Goal: Task Accomplishment & Management: Manage account settings

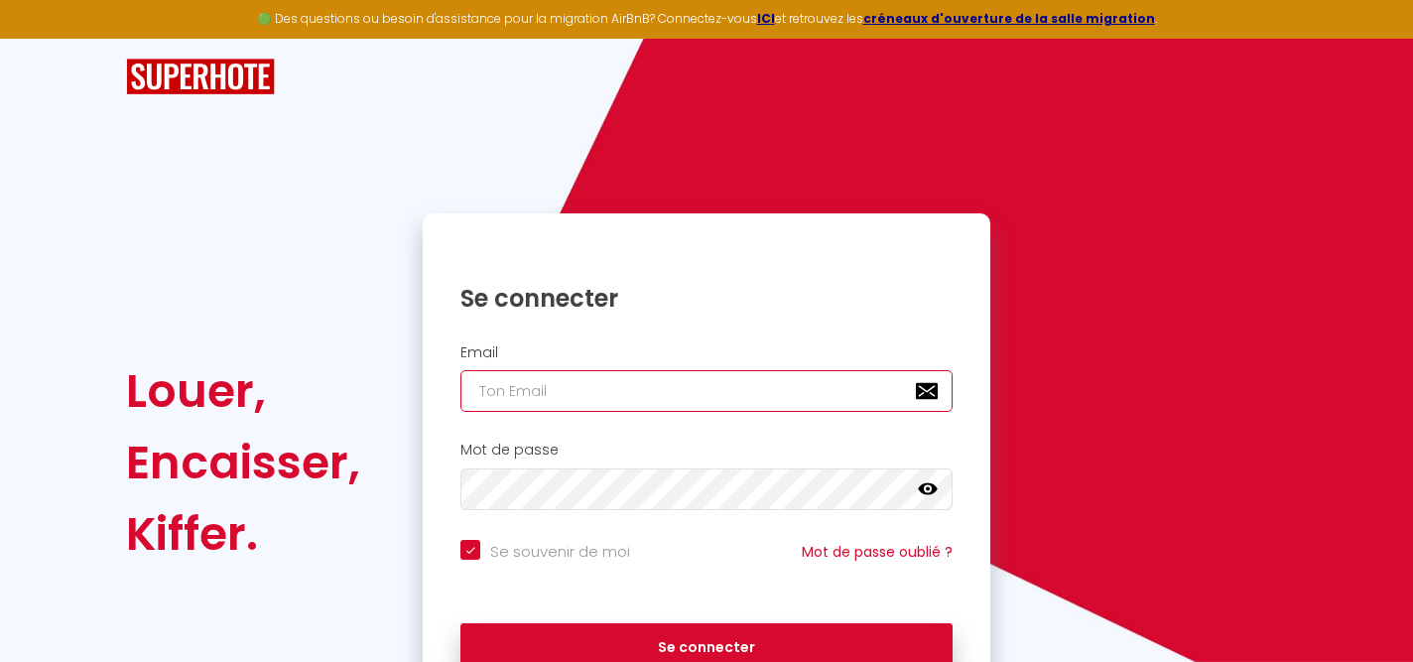
click at [520, 387] on input "email" at bounding box center [706, 391] width 492 height 42
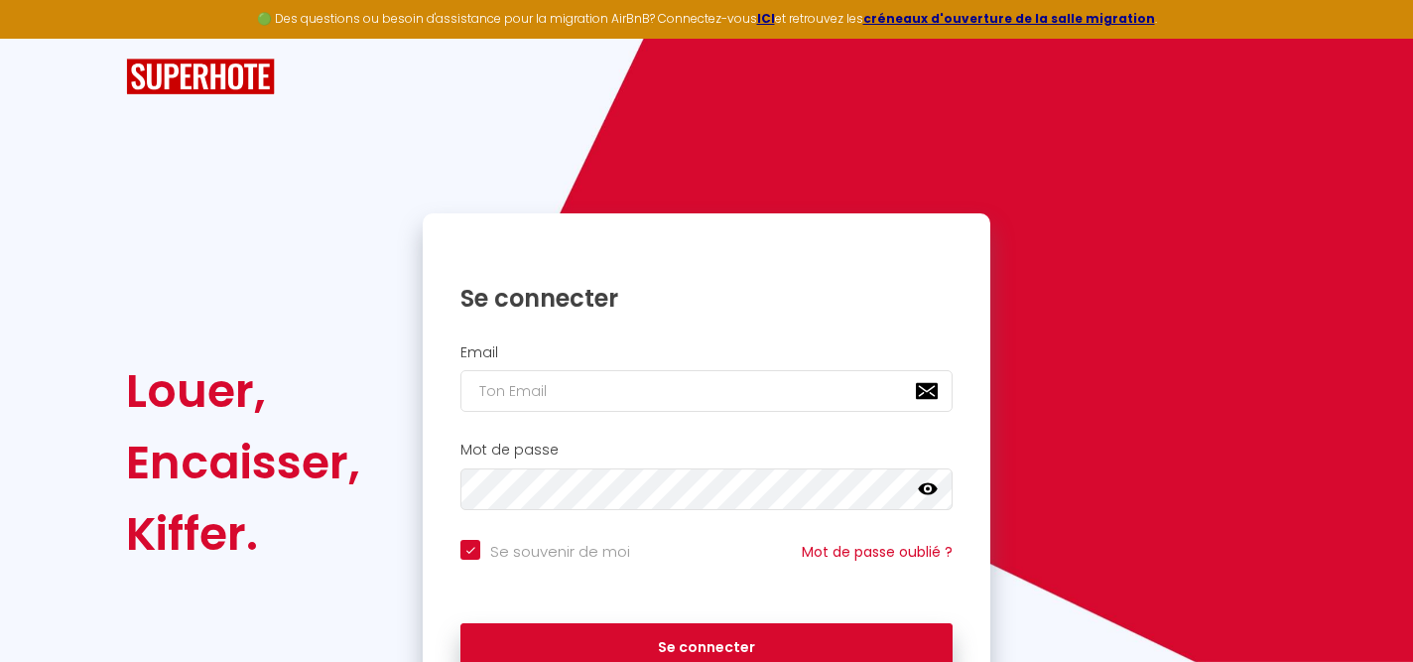
click at [646, 460] on div "Mot de passe false" at bounding box center [707, 476] width 542 height 68
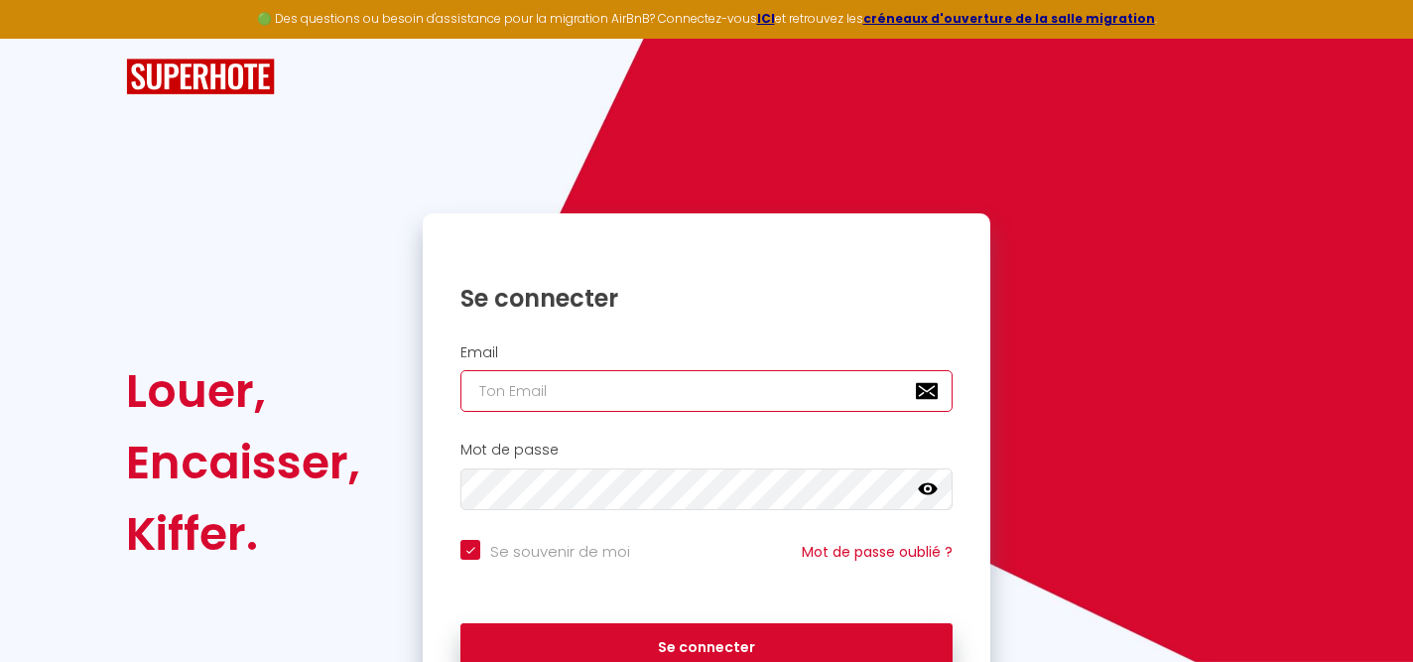
click at [626, 410] on input "email" at bounding box center [706, 391] width 492 height 42
type input "[PERSON_NAME][EMAIL_ADDRESS][PERSON_NAME][DOMAIN_NAME]"
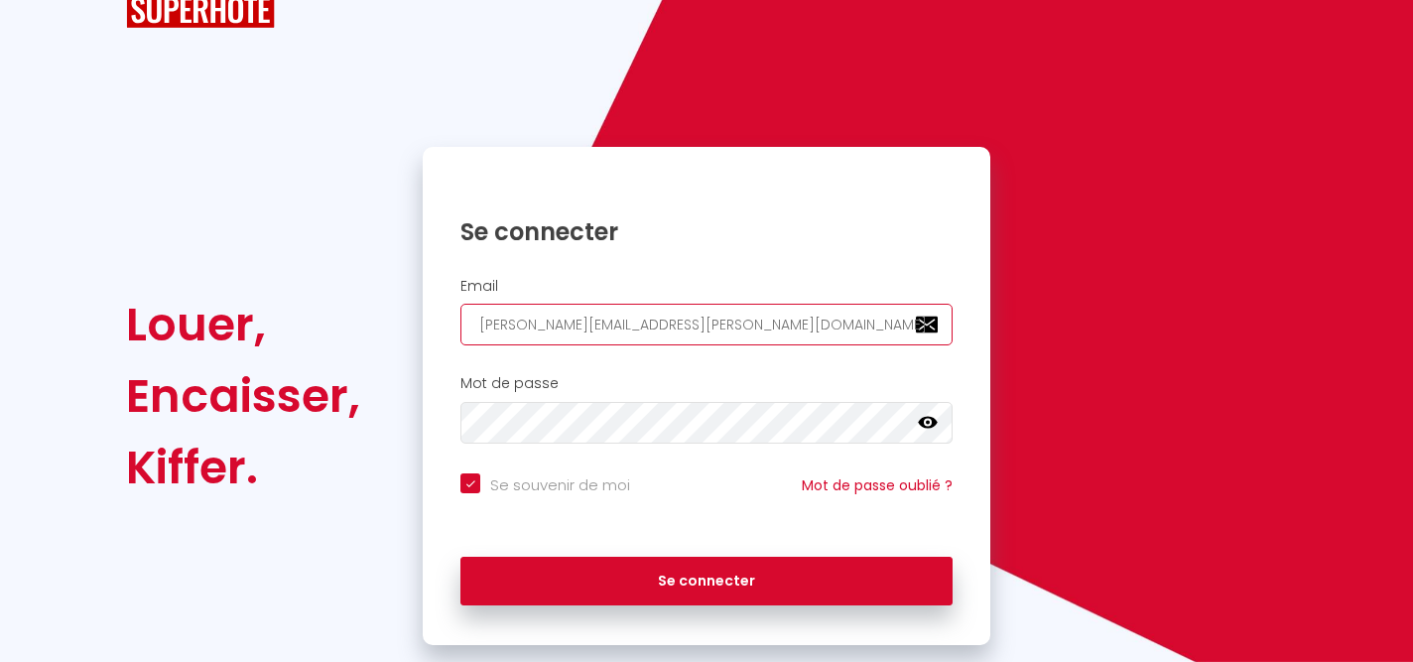
scroll to position [81, 0]
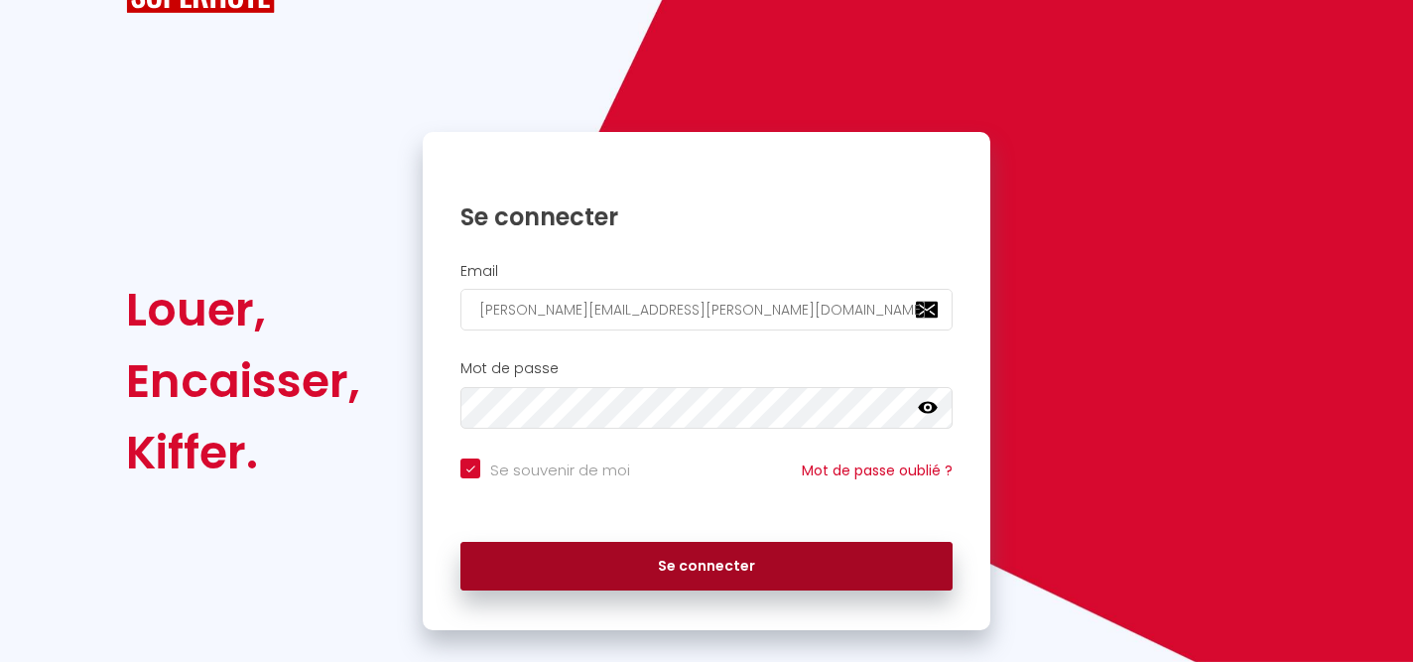
click at [565, 557] on button "Se connecter" at bounding box center [706, 567] width 492 height 50
checkbox input "true"
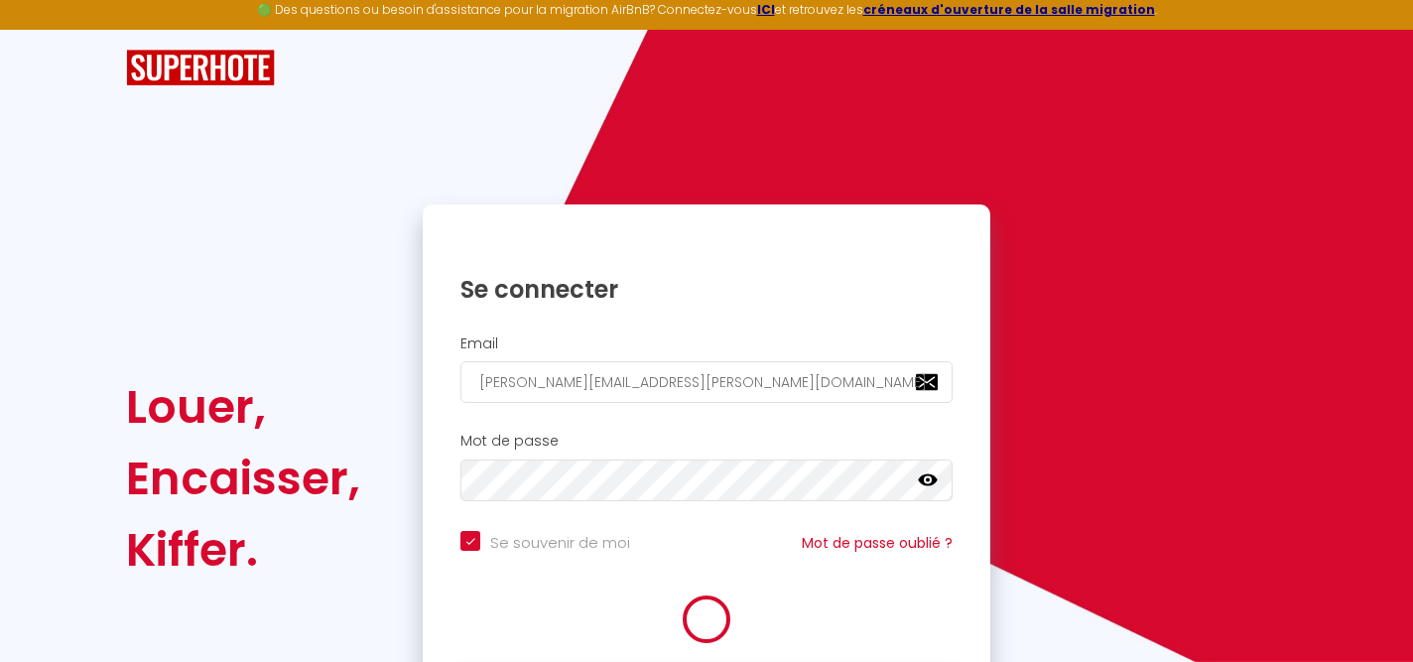
scroll to position [0, 0]
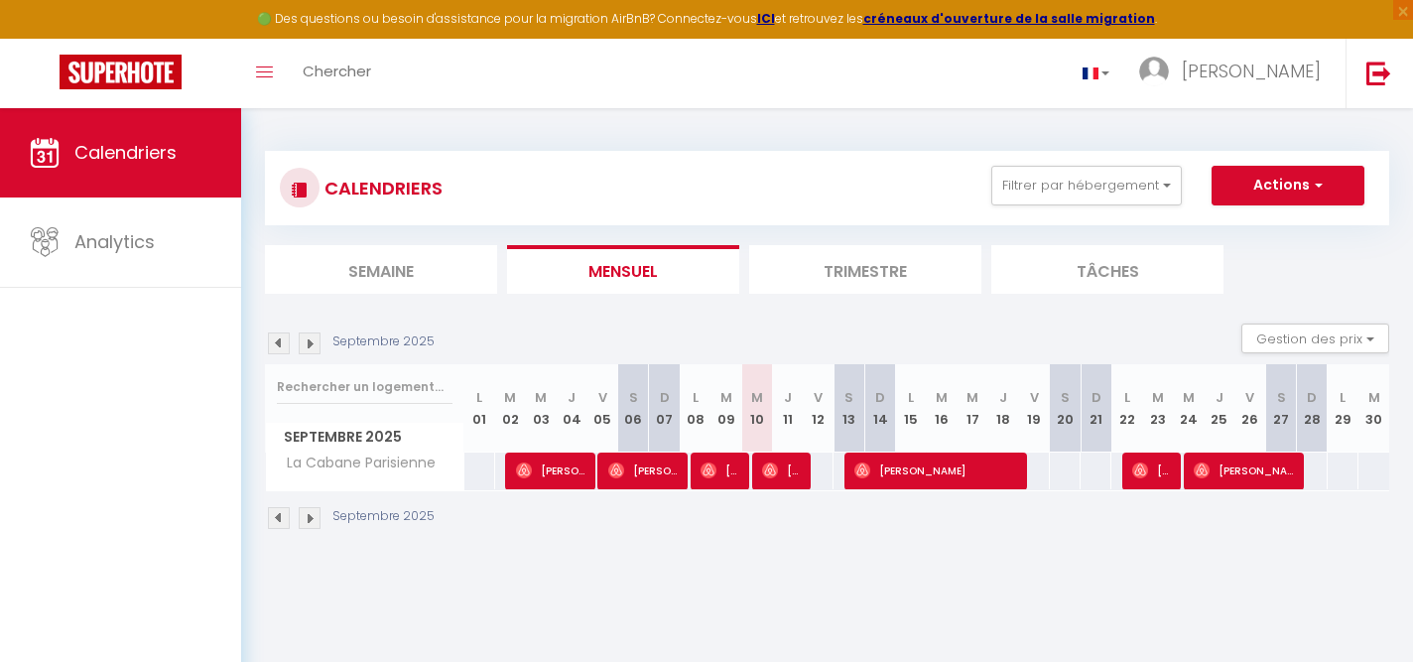
click at [311, 344] on img at bounding box center [310, 343] width 22 height 22
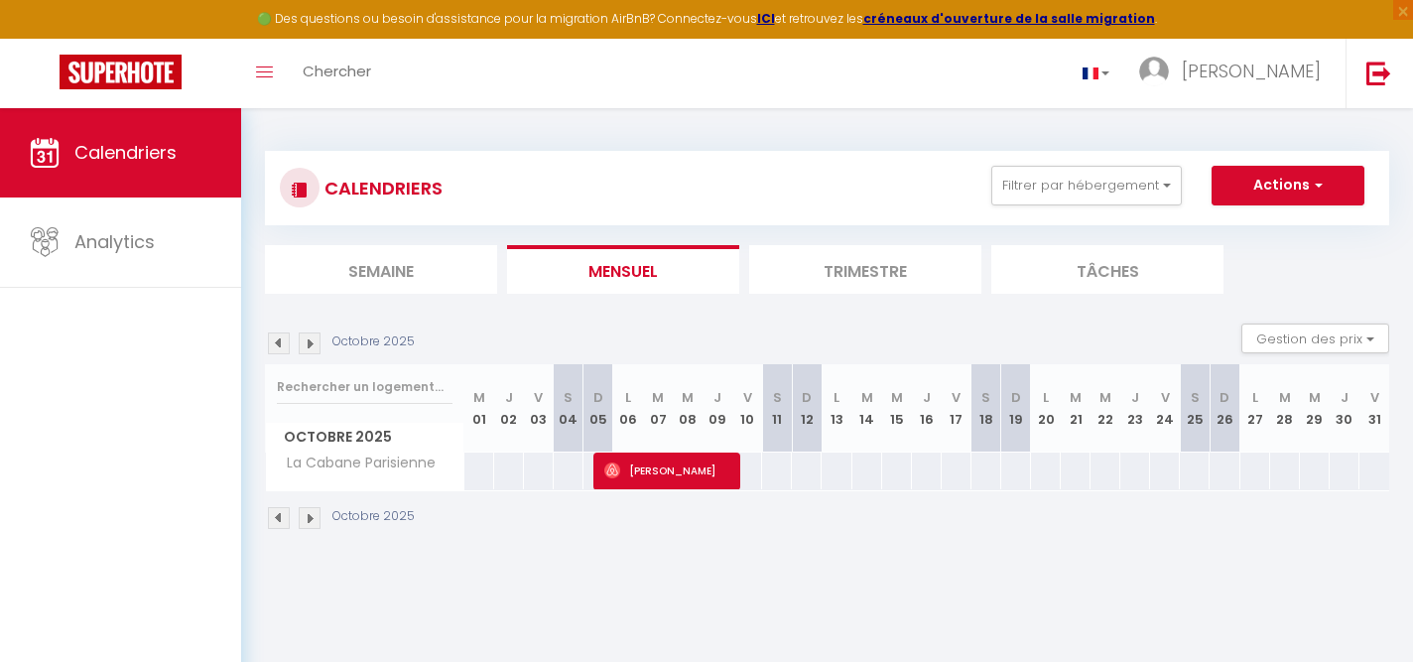
click at [311, 344] on img at bounding box center [310, 343] width 22 height 22
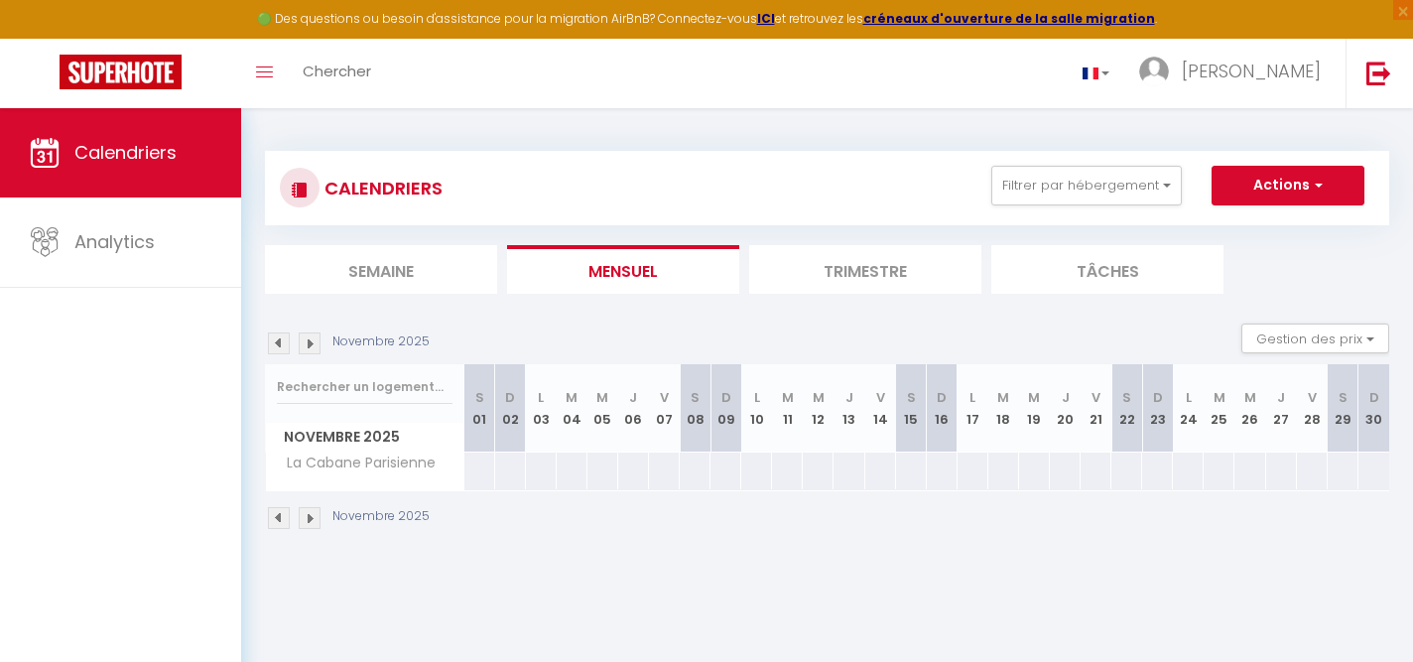
click at [315, 343] on img at bounding box center [310, 343] width 22 height 22
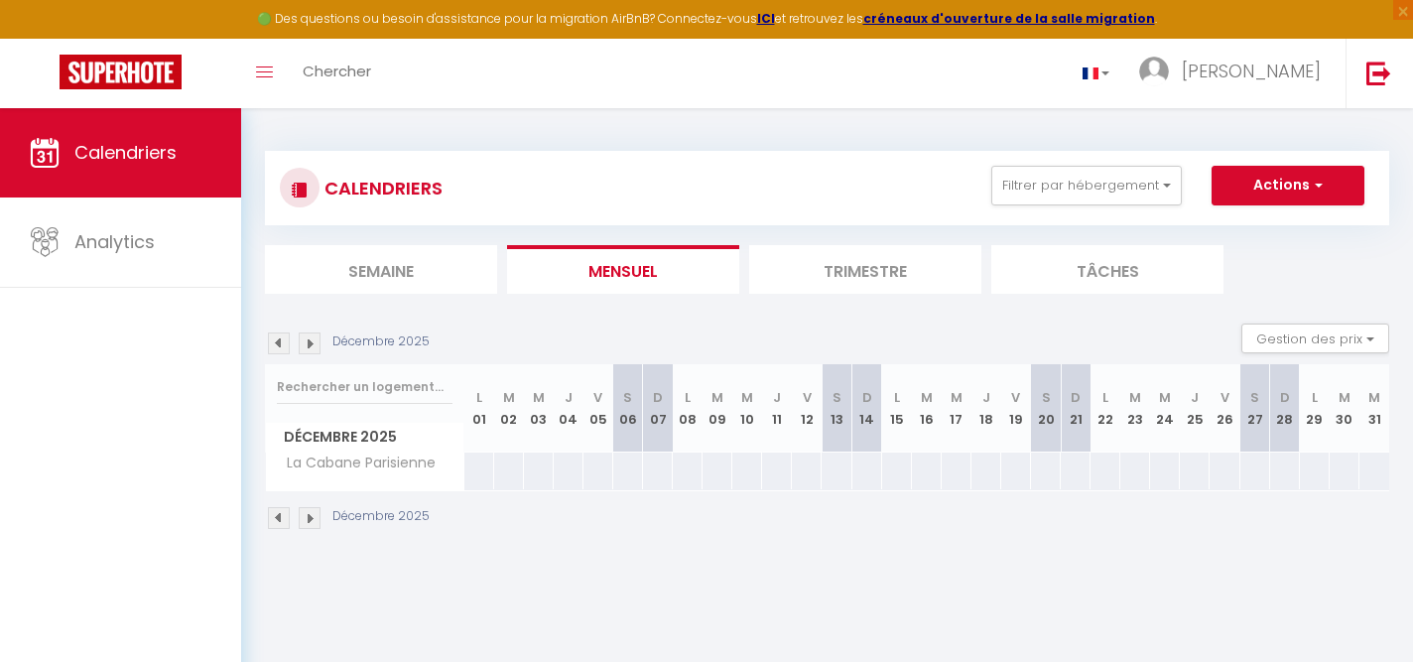
click at [308, 342] on img at bounding box center [310, 343] width 22 height 22
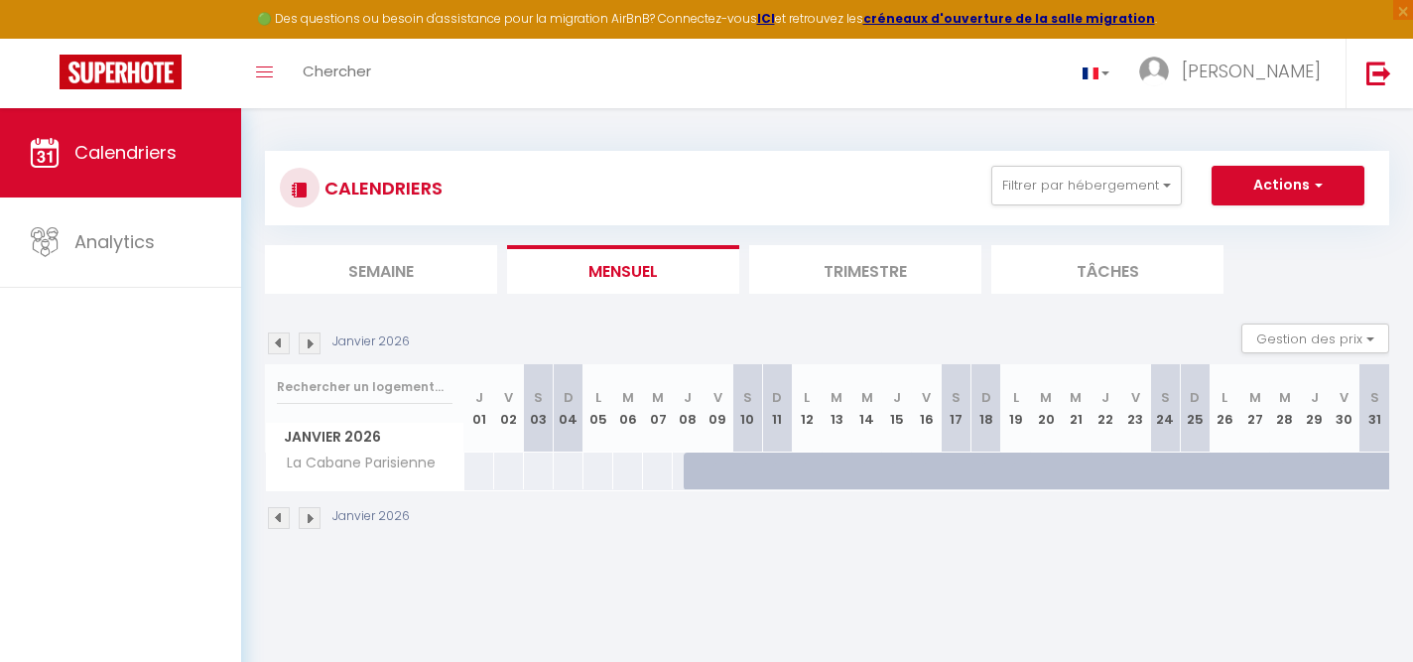
click at [314, 343] on img at bounding box center [310, 343] width 22 height 22
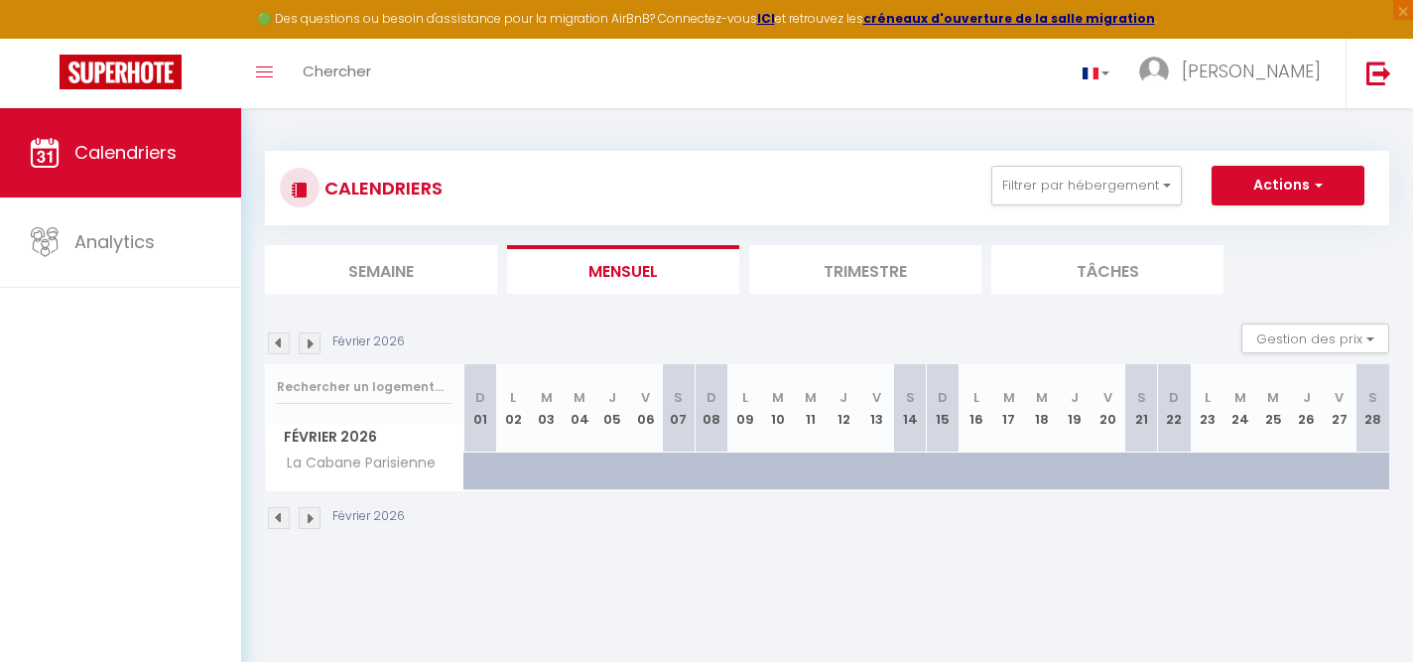
click at [314, 343] on img at bounding box center [310, 343] width 22 height 22
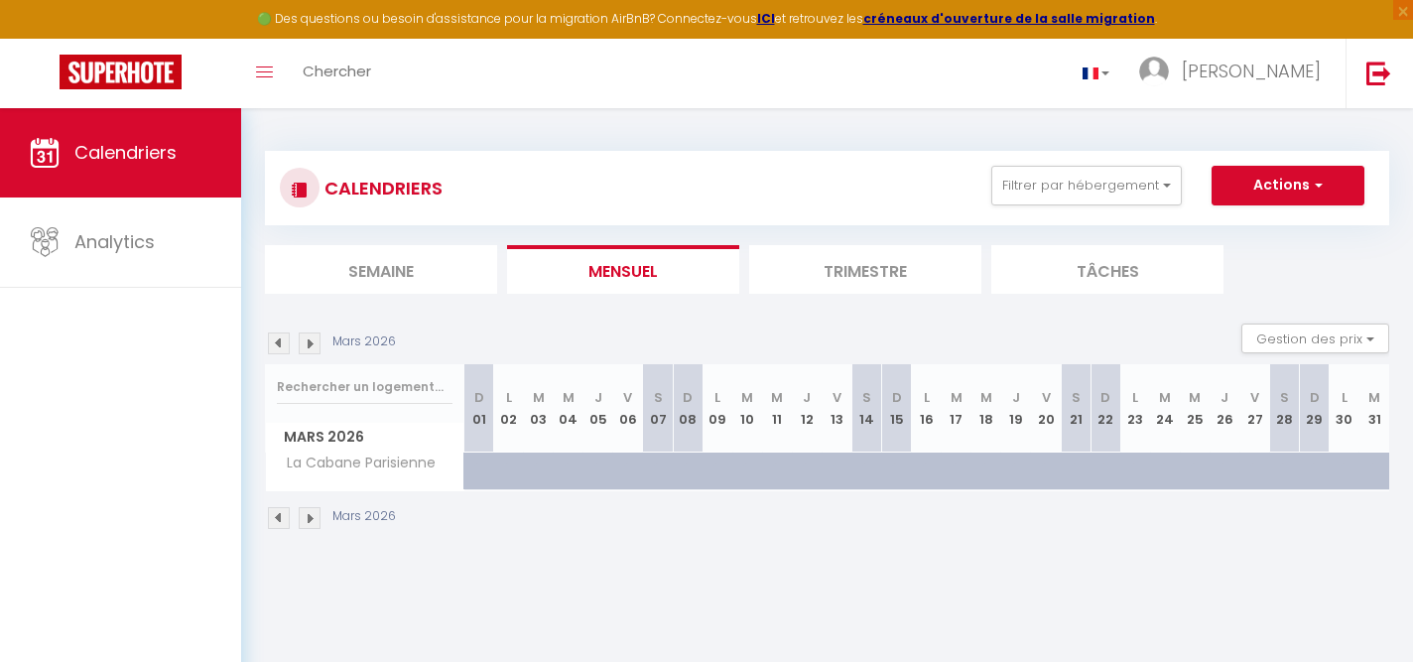
click at [314, 343] on img at bounding box center [310, 343] width 22 height 22
